Goal: Find specific page/section: Find specific page/section

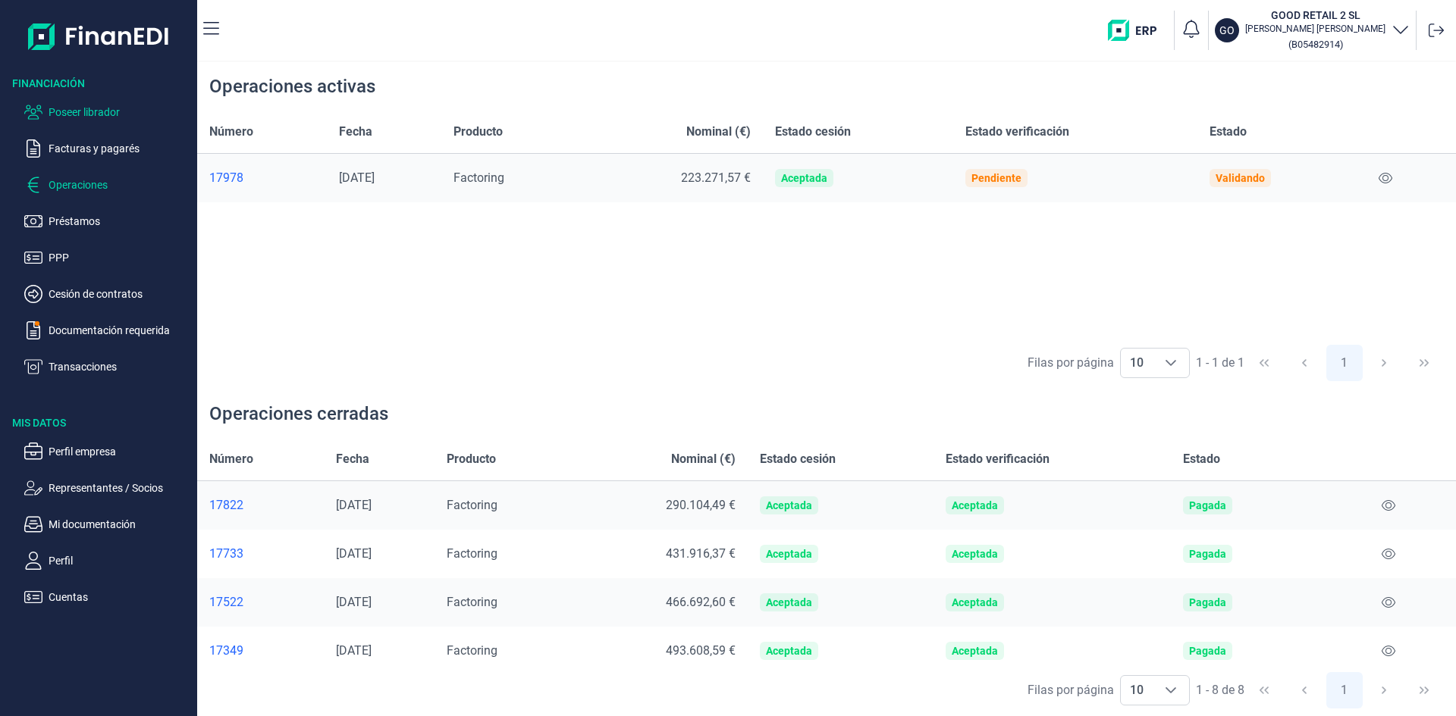
click at [114, 112] on p "Poseer librador" at bounding box center [120, 112] width 143 height 18
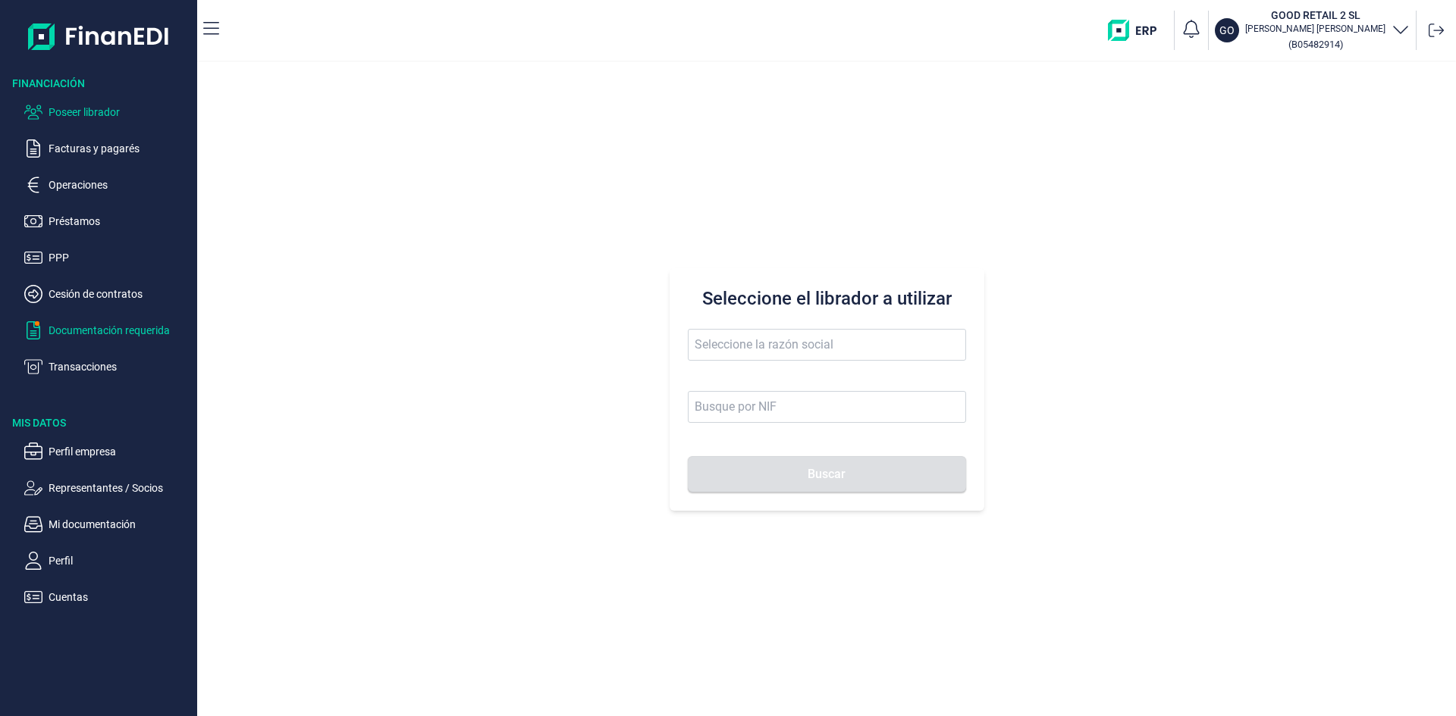
click at [129, 335] on p "Documentación requerida" at bounding box center [120, 330] width 143 height 18
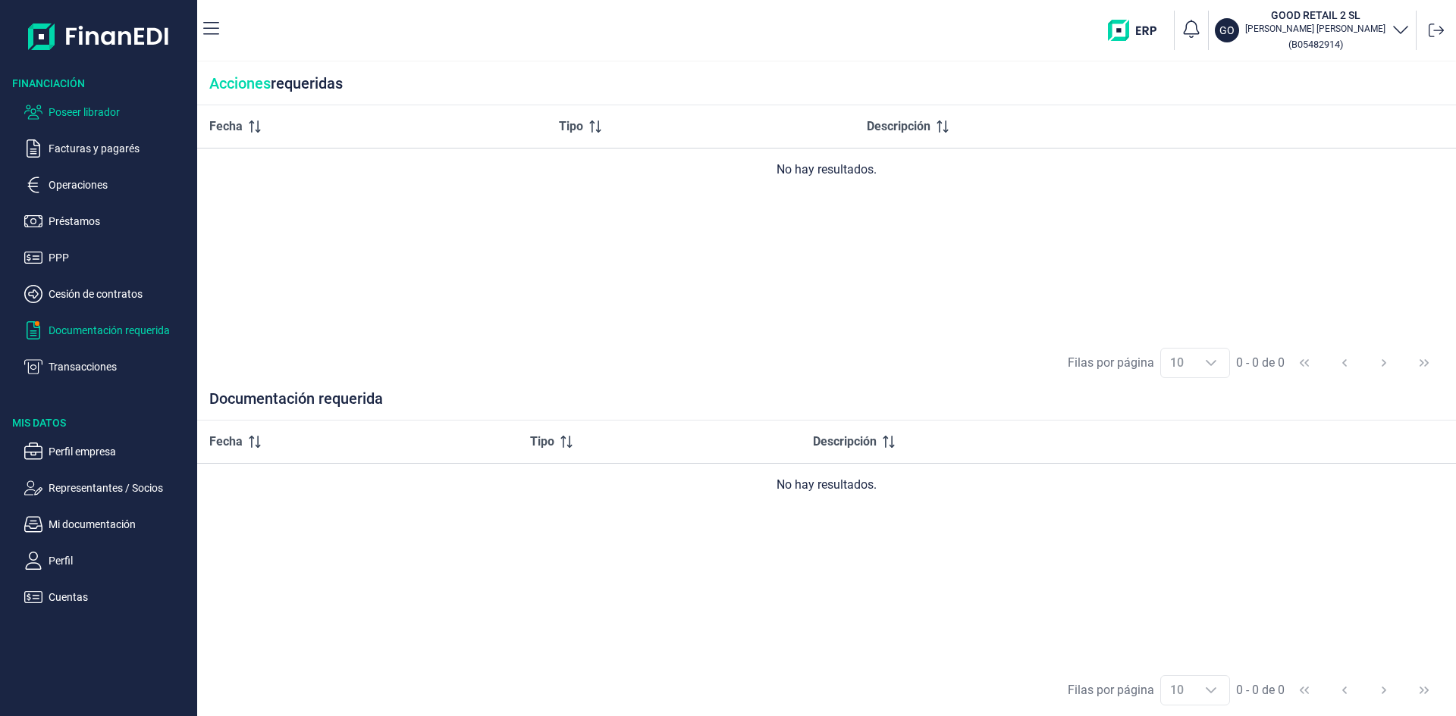
click at [117, 109] on p "Poseer librador" at bounding box center [120, 112] width 143 height 18
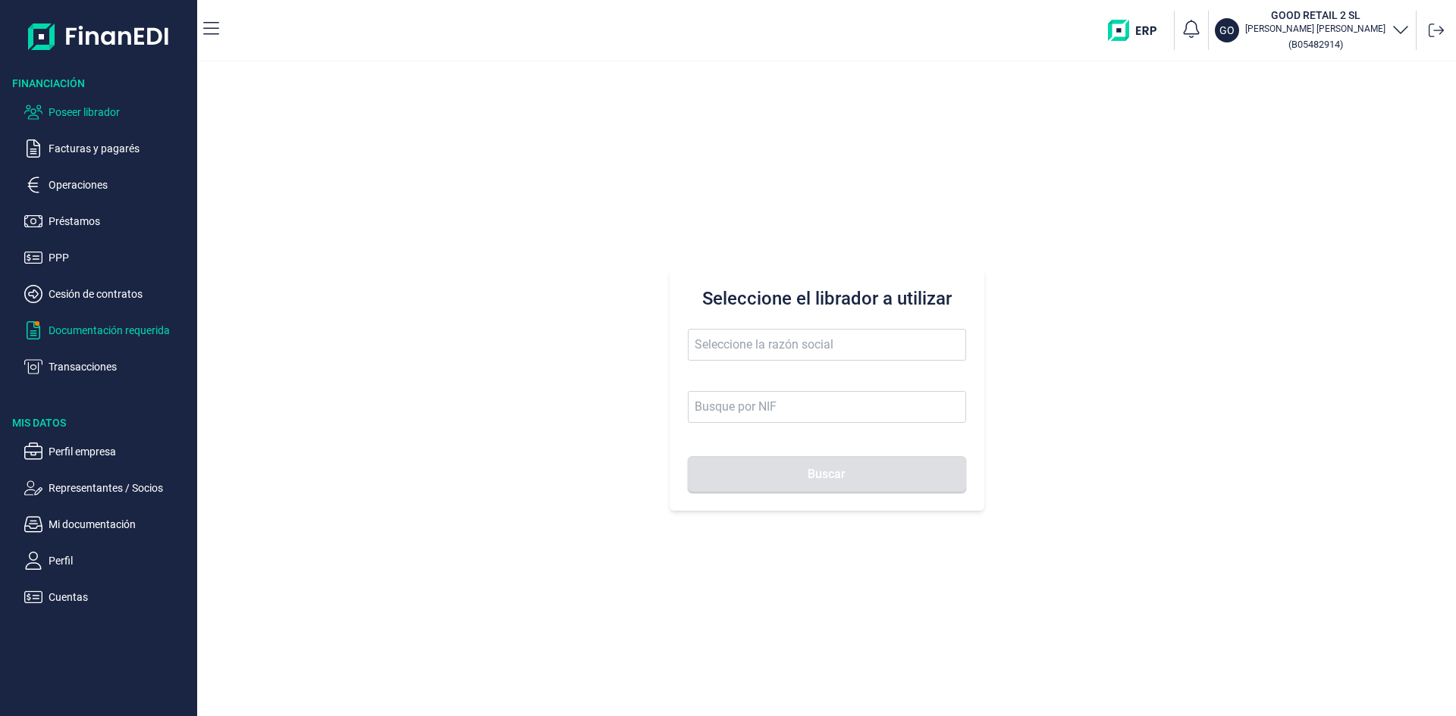
click at [150, 334] on p "Documentación requerida" at bounding box center [120, 330] width 143 height 18
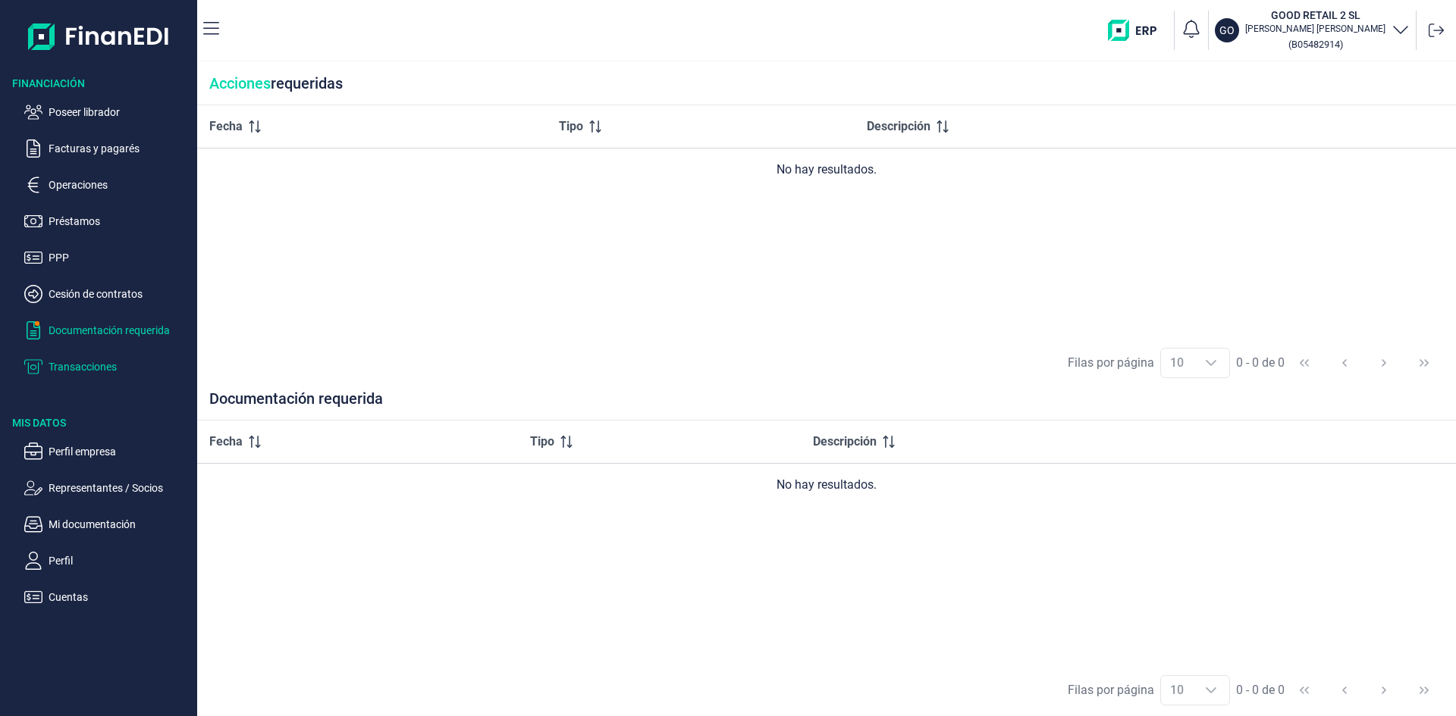
click at [102, 371] on p "Transacciones" at bounding box center [120, 367] width 143 height 18
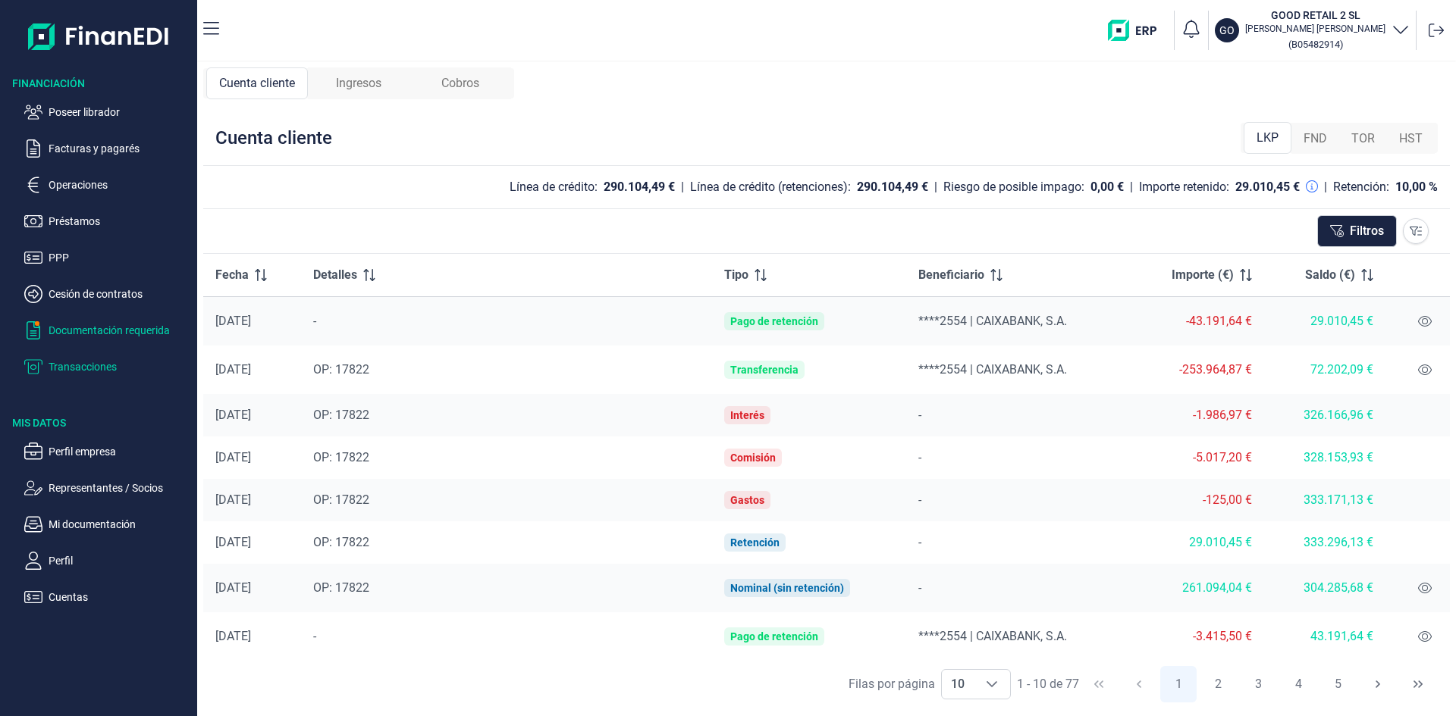
click at [119, 335] on p "Documentación requerida" at bounding box center [120, 330] width 143 height 18
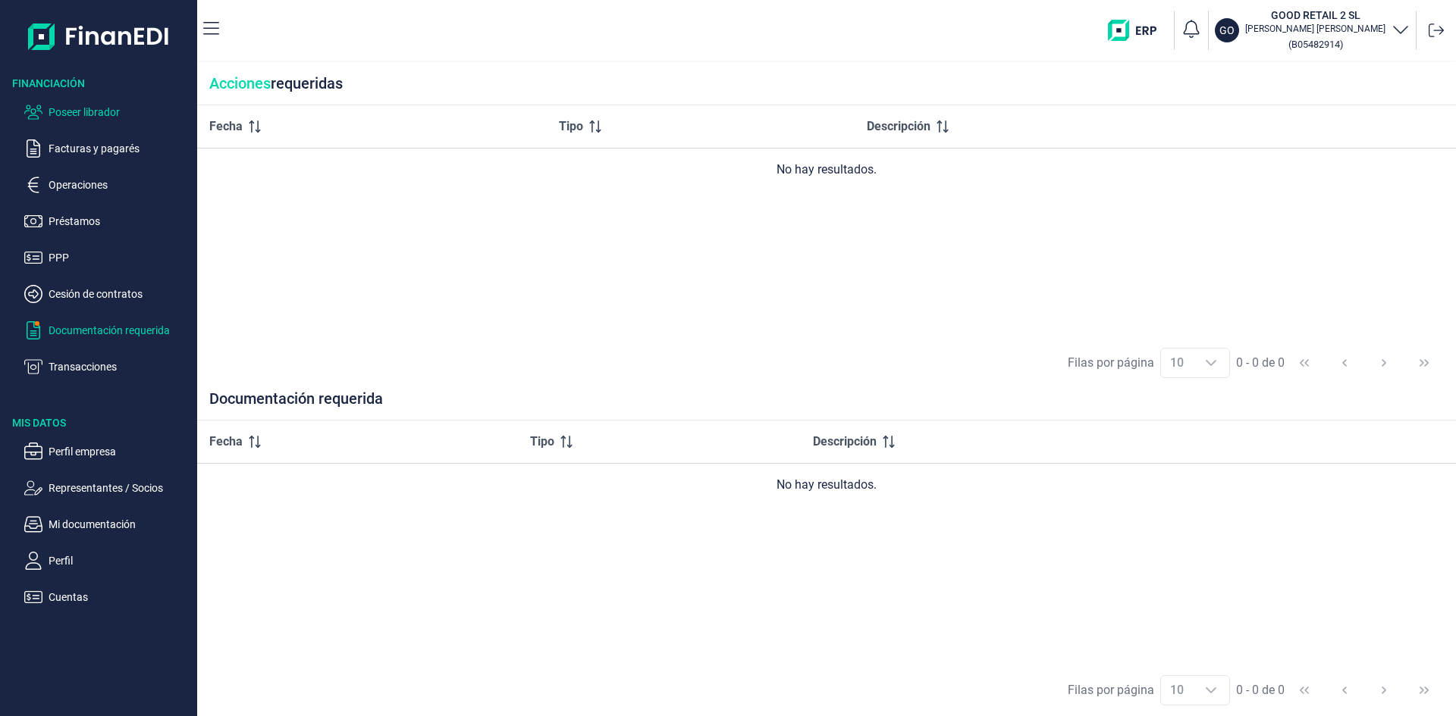
click at [99, 113] on p "Poseer librador" at bounding box center [120, 112] width 143 height 18
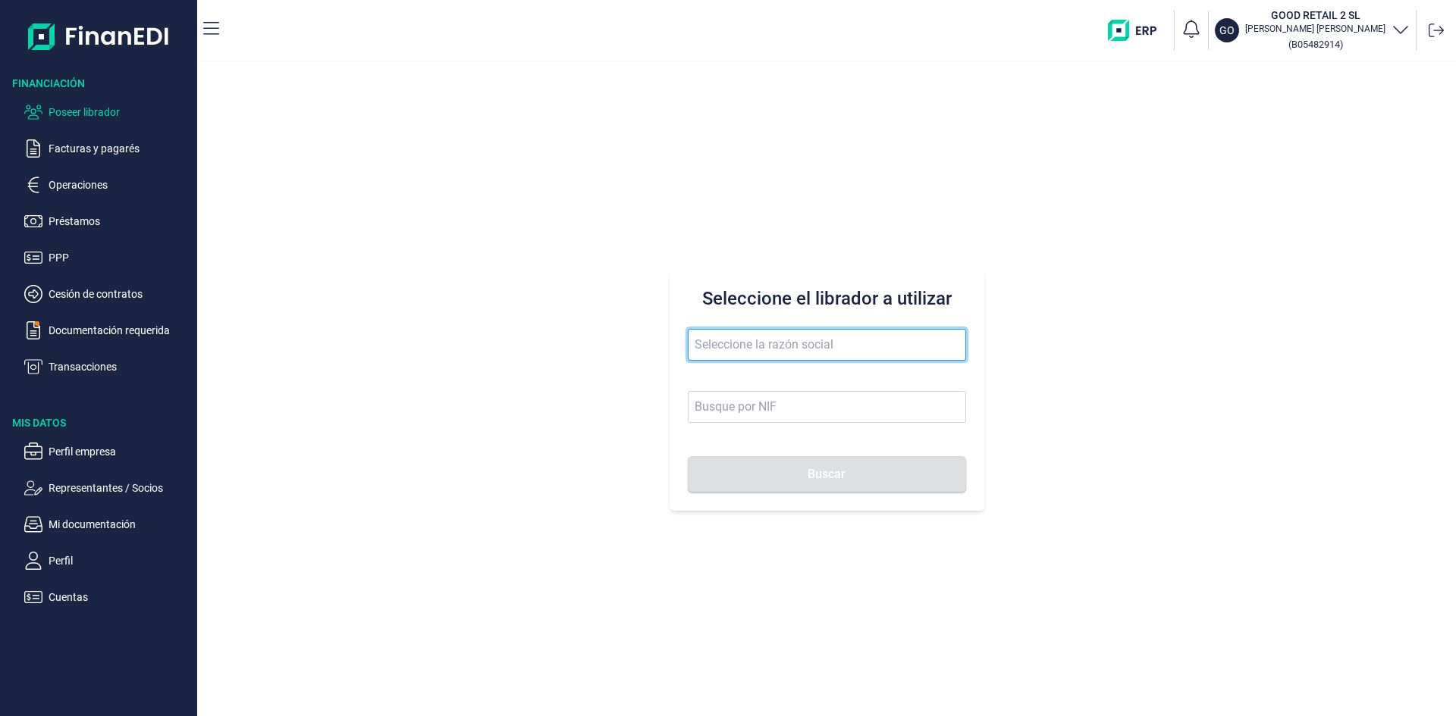
click at [809, 356] on input "text" at bounding box center [827, 345] width 278 height 32
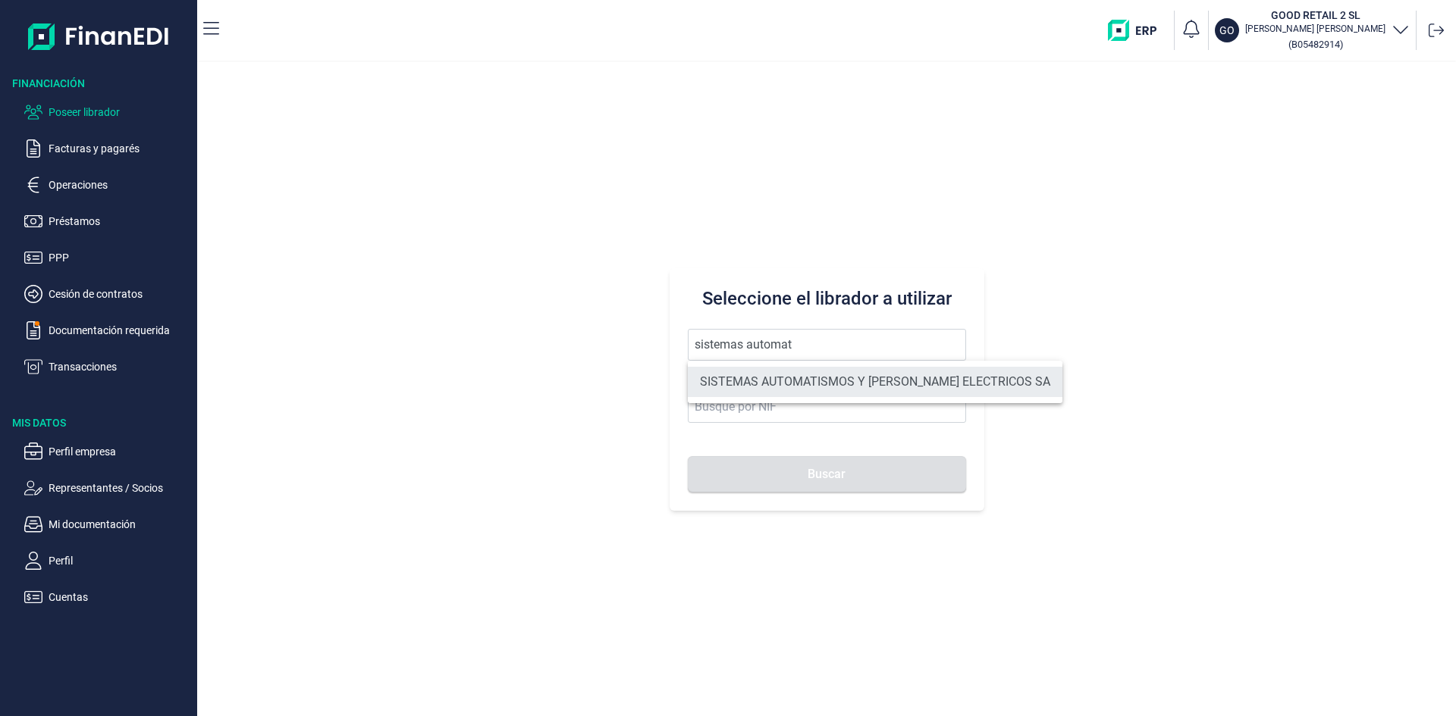
click at [825, 383] on li "SISTEMAS AUTOMATISMOS Y [PERSON_NAME] ELECTRICOS SA" at bounding box center [875, 382] width 374 height 30
type input "SISTEMAS AUTOMATISMOS Y [PERSON_NAME] ELECTRICOS SA"
type input "A79479515"
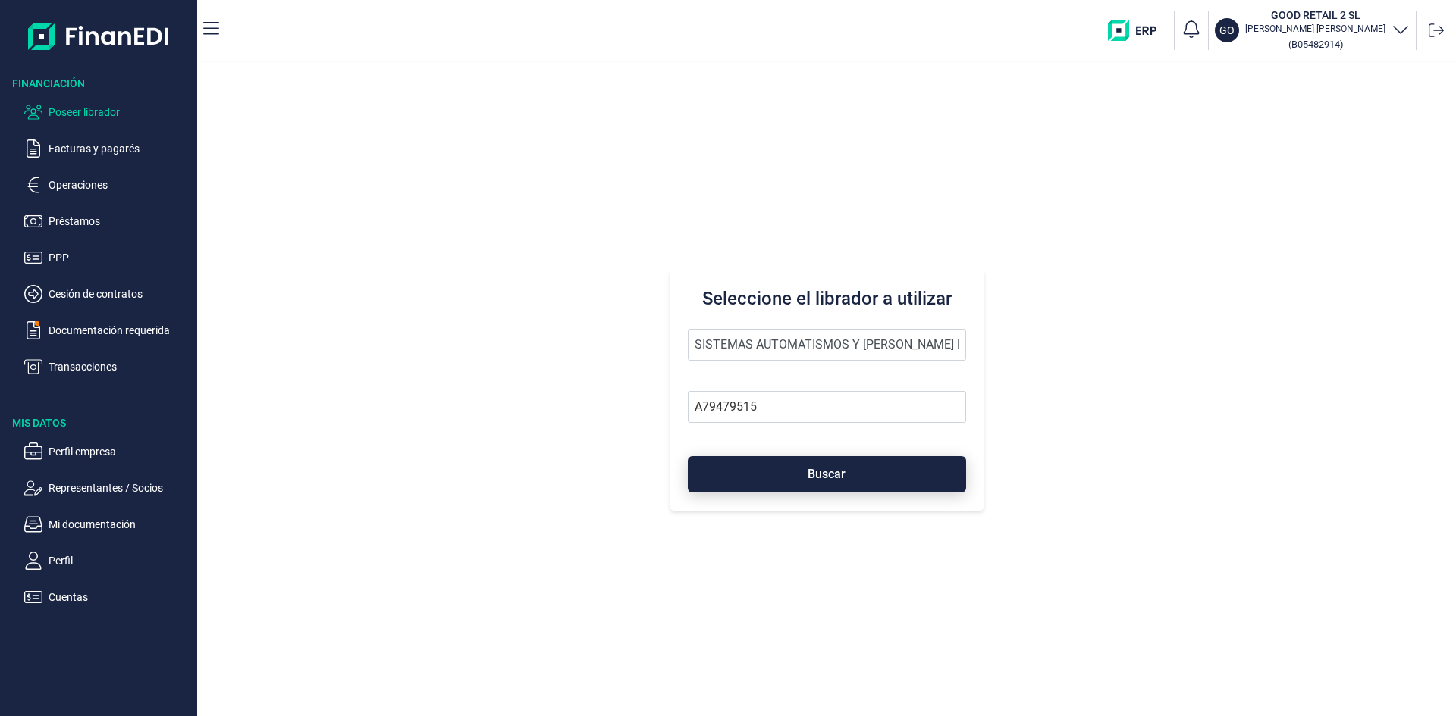
click at [835, 472] on span "Buscar" at bounding box center [826, 473] width 38 height 11
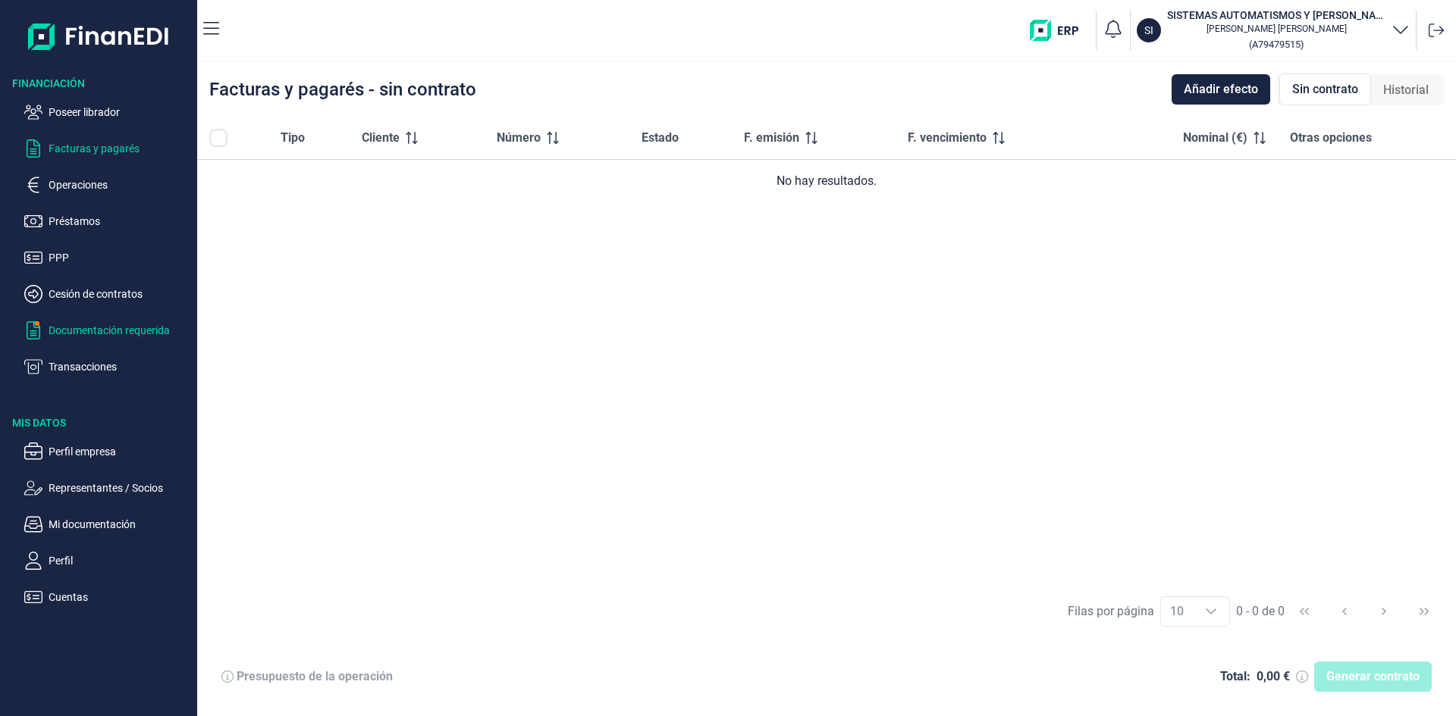
click at [152, 334] on p "Documentación requerida" at bounding box center [120, 330] width 143 height 18
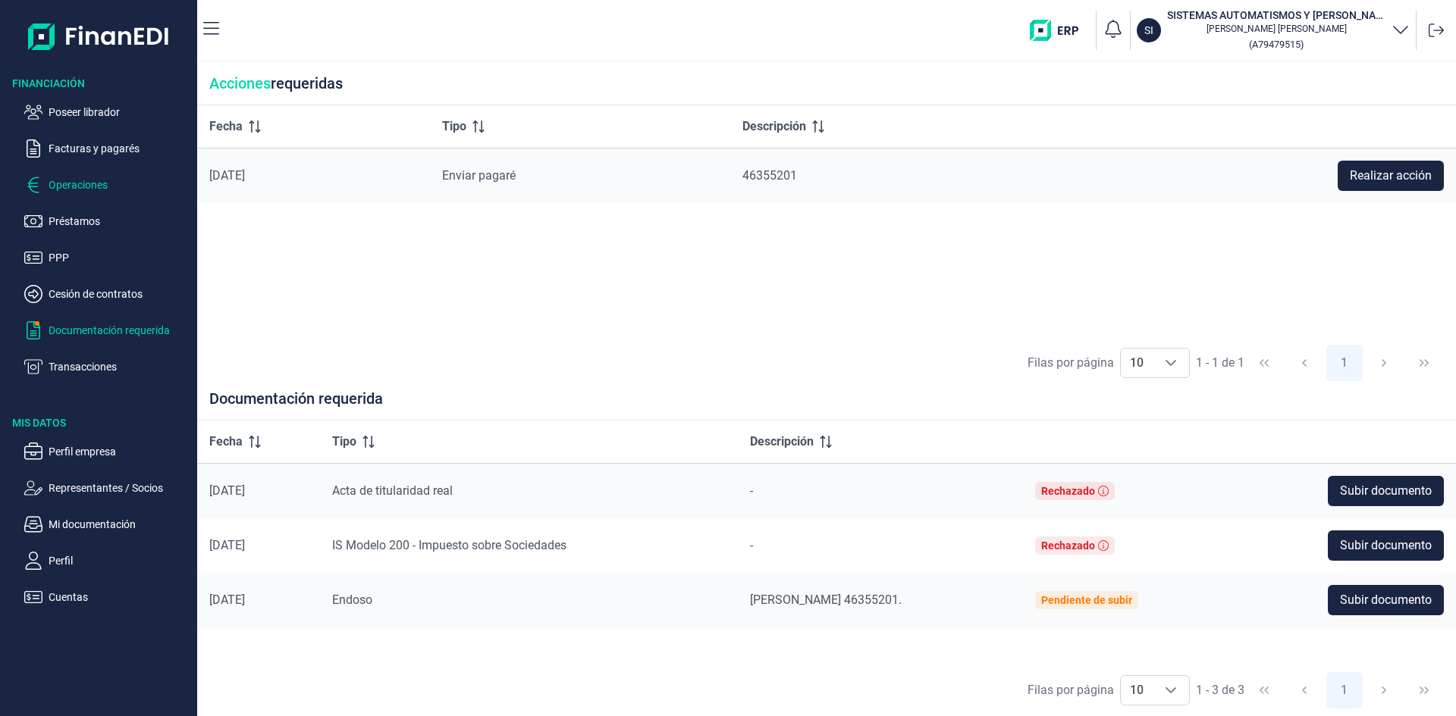
click at [74, 181] on p "Operaciones" at bounding box center [120, 185] width 143 height 18
